Goal: Transaction & Acquisition: Subscribe to service/newsletter

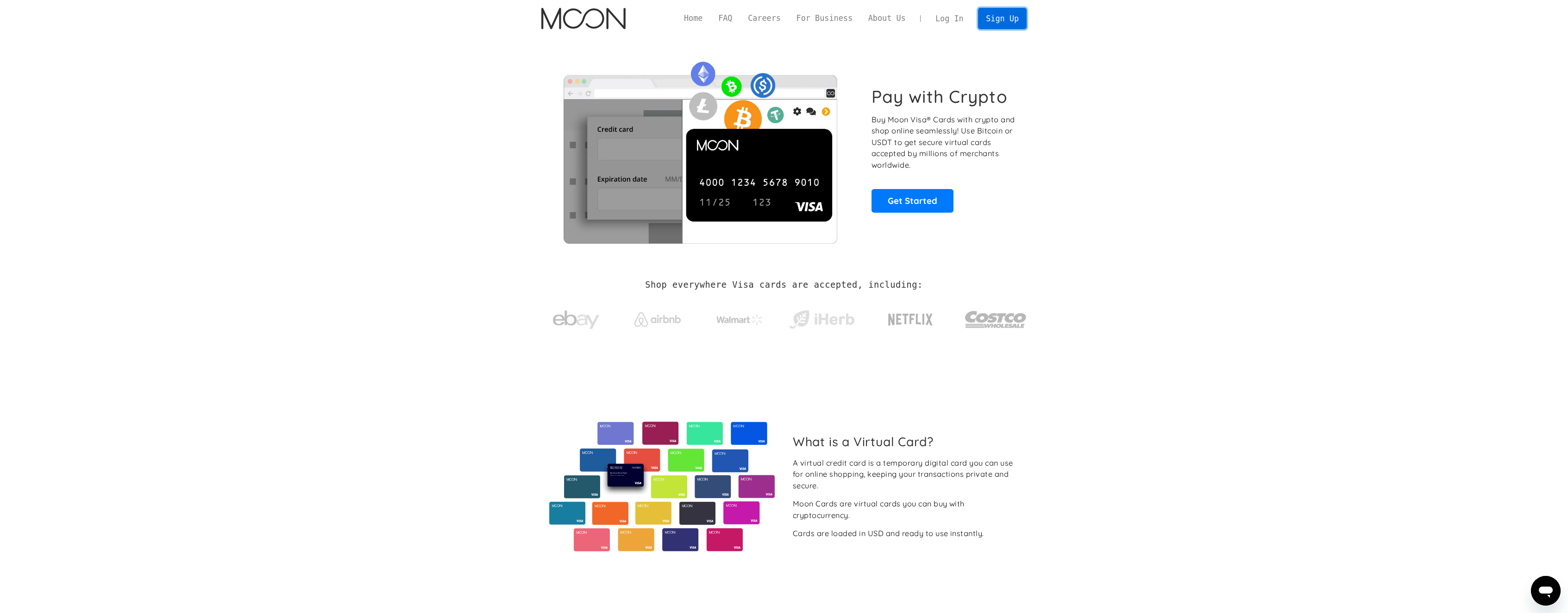
click at [1014, 16] on link "Sign Up" at bounding box center [1002, 18] width 48 height 21
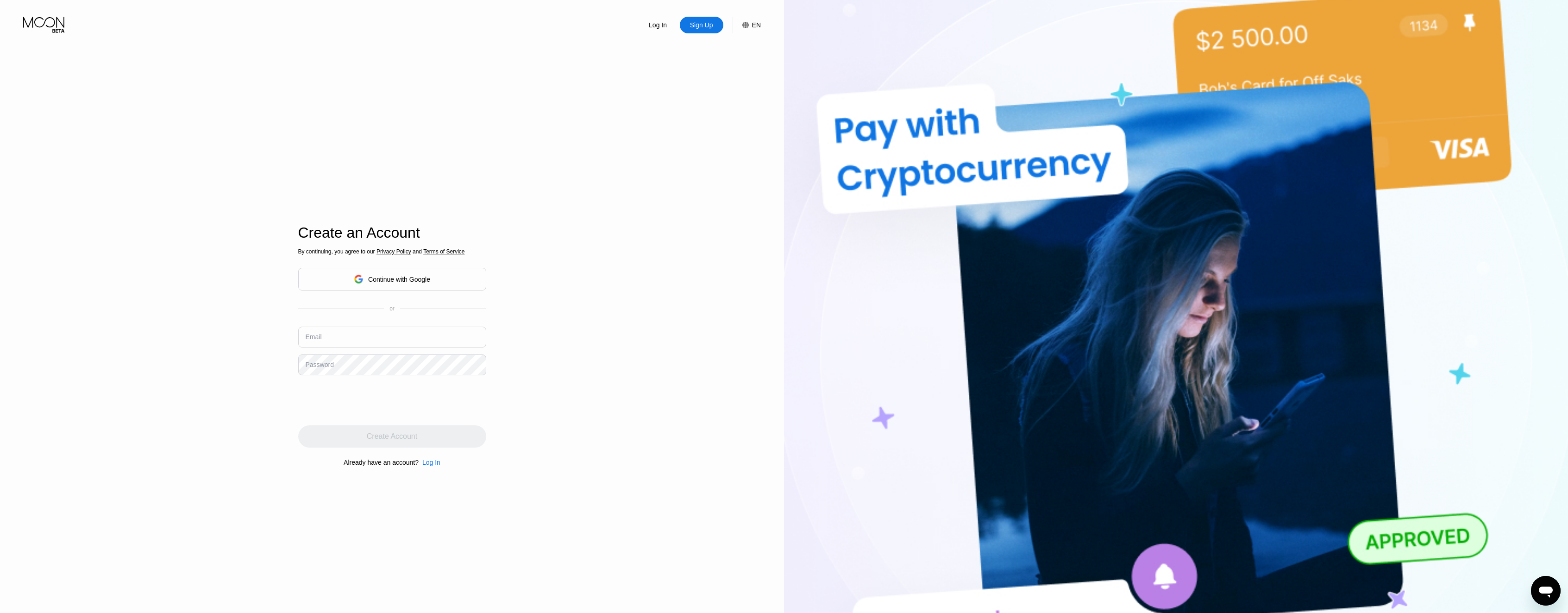
click at [440, 284] on div "Continue with Google" at bounding box center [393, 279] width 188 height 23
click at [365, 345] on input "text" at bounding box center [393, 337] width 188 height 21
